Goal: Check status

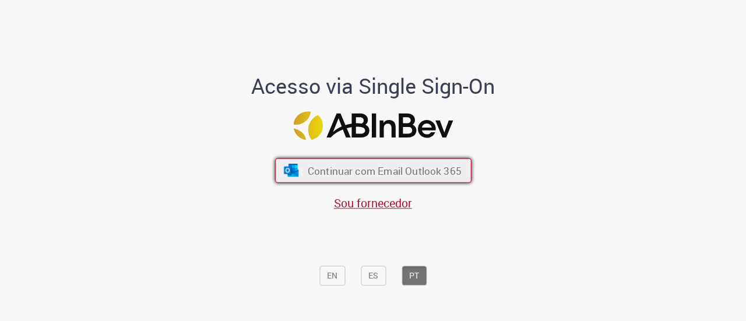
click at [441, 168] on span "Continuar com Email Outlook 365" at bounding box center [384, 170] width 154 height 13
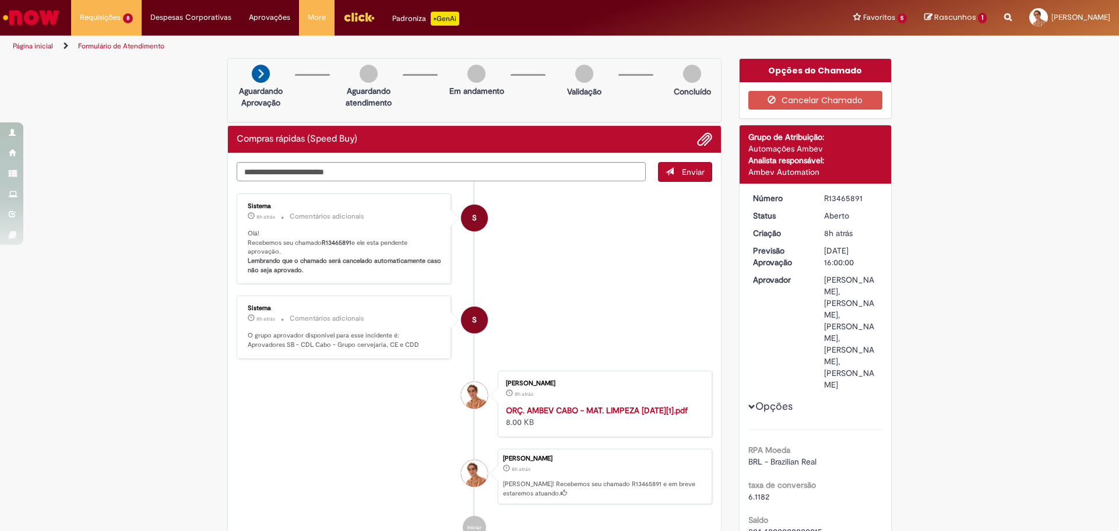
click at [745, 198] on div "R13465891" at bounding box center [851, 198] width 54 height 12
click at [578, 226] on li "S Sistema 8h atrás 8 horas atrás Comentários adicionais Olá! Recebemos seu cham…" at bounding box center [475, 239] width 476 height 91
